Goal: Task Accomplishment & Management: Use online tool/utility

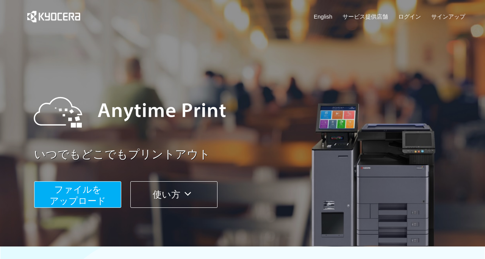
click at [89, 195] on span "ファイルを ​​アップロード" at bounding box center [78, 195] width 56 height 22
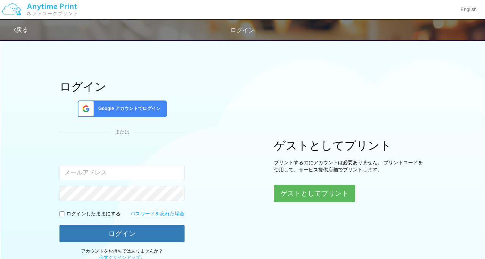
scroll to position [0, 0]
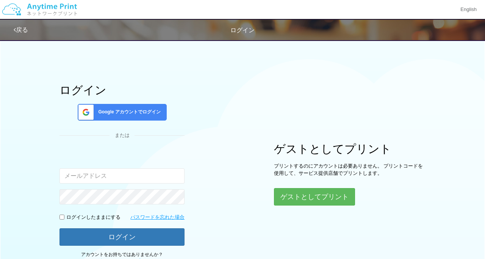
click at [143, 114] on span "Google アカウントでログイン" at bounding box center [128, 112] width 66 height 6
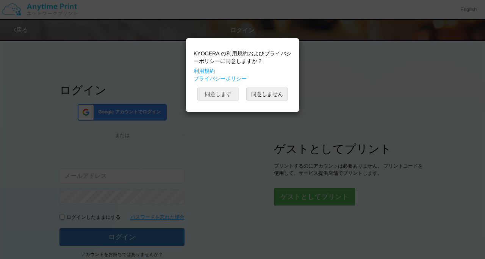
click at [227, 97] on button "同意します" at bounding box center [218, 93] width 42 height 13
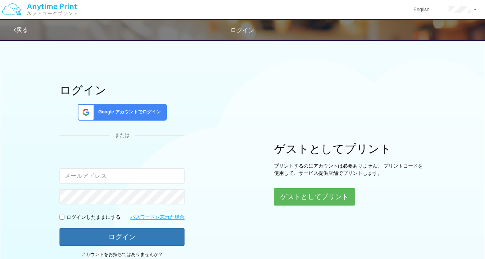
click at [131, 111] on span "Google アカウントでログイン" at bounding box center [128, 112] width 66 height 6
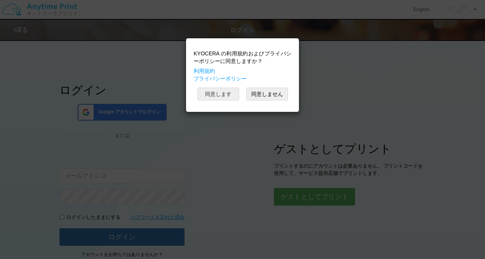
click at [223, 90] on button "同意します" at bounding box center [218, 93] width 42 height 13
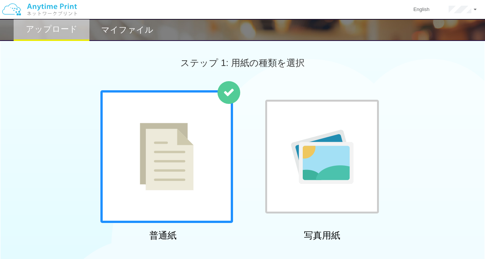
click at [201, 146] on div at bounding box center [166, 156] width 133 height 133
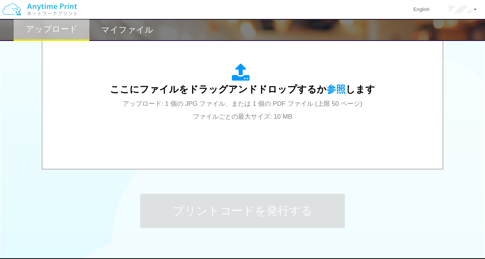
scroll to position [267, 0]
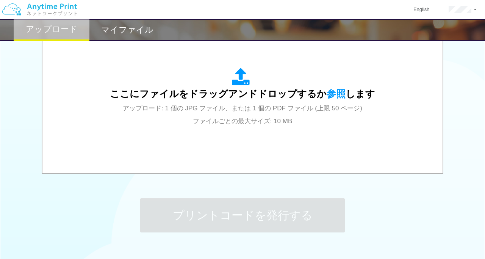
click at [201, 146] on div "ここにファイルをドラッグアンドドロップするか 参照 します アップロード: 1 個の JPG ファイル、または 1 個の PDF ファイル (上限 50 ペー…" at bounding box center [242, 97] width 385 height 136
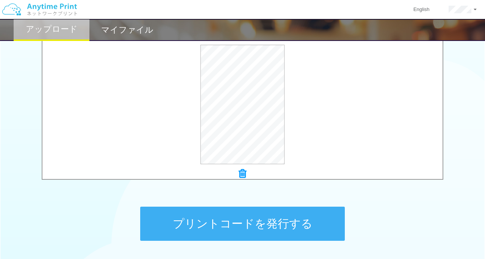
scroll to position [268, 0]
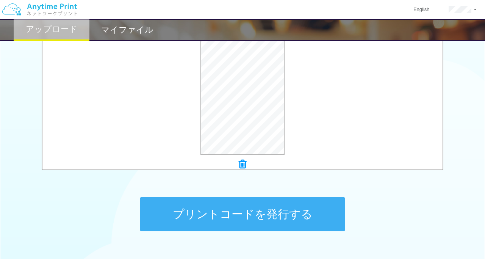
click at [268, 211] on button "プリントコードを発行する" at bounding box center [242, 214] width 204 height 34
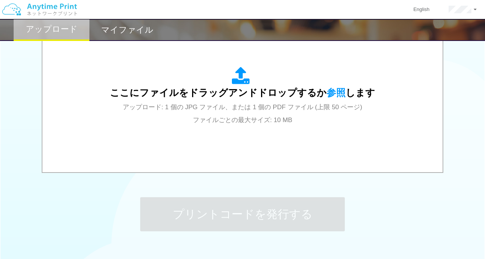
scroll to position [0, 0]
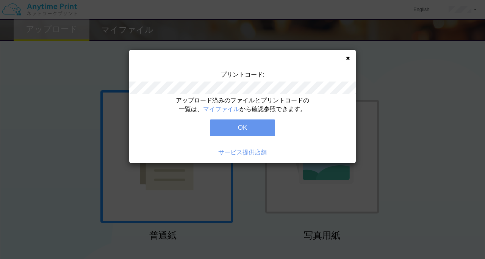
click at [244, 127] on button "OK" at bounding box center [242, 127] width 65 height 17
